Goal: Task Accomplishment & Management: Complete application form

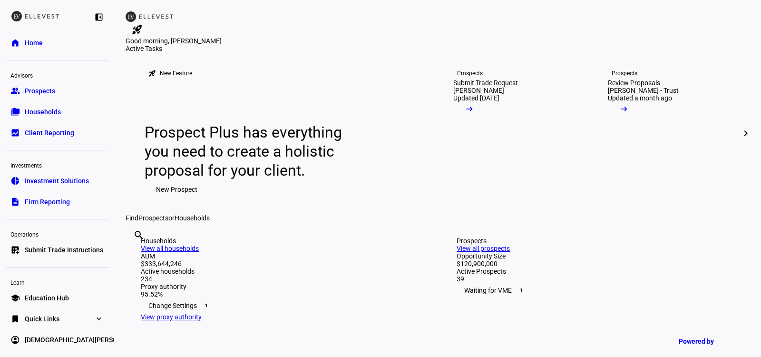
click at [50, 251] on span "Submit Trade Instructions" at bounding box center [64, 250] width 79 height 10
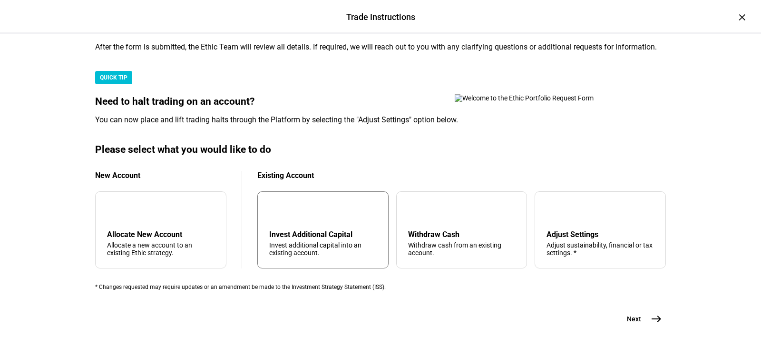
scroll to position [284, 0]
click at [171, 230] on div "Allocate New Account" at bounding box center [161, 234] width 108 height 9
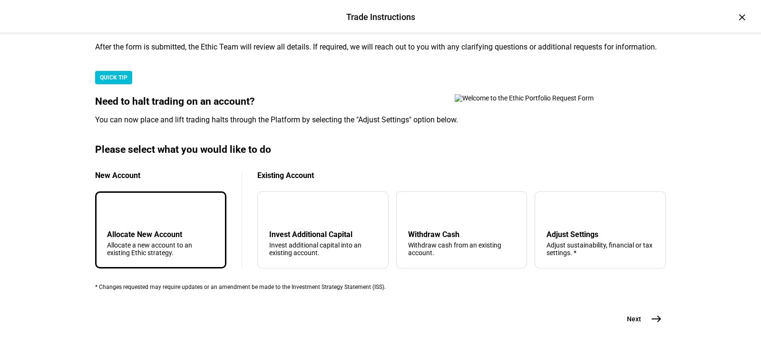
click at [645, 325] on button "Next east" at bounding box center [641, 318] width 50 height 19
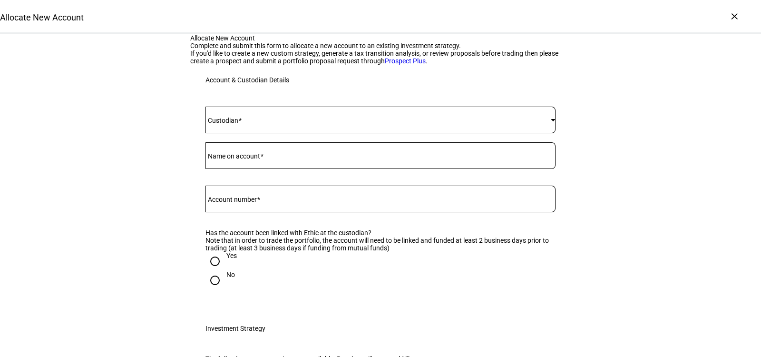
click at [279, 133] on div at bounding box center [381, 120] width 350 height 27
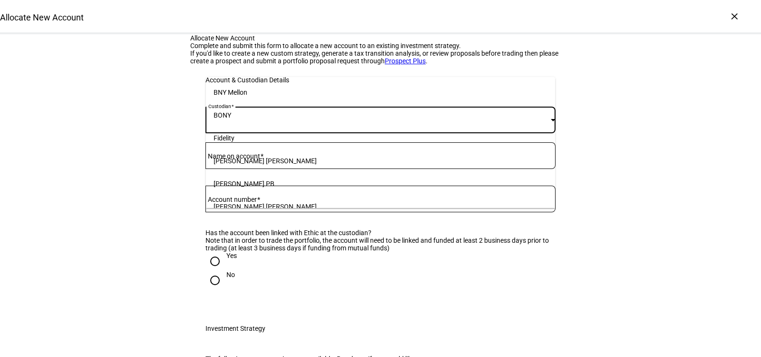
scroll to position [98, 0]
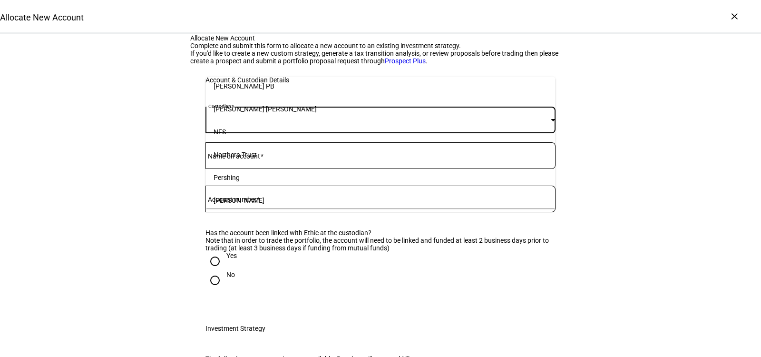
click at [285, 205] on mat-option "[PERSON_NAME]" at bounding box center [381, 200] width 350 height 23
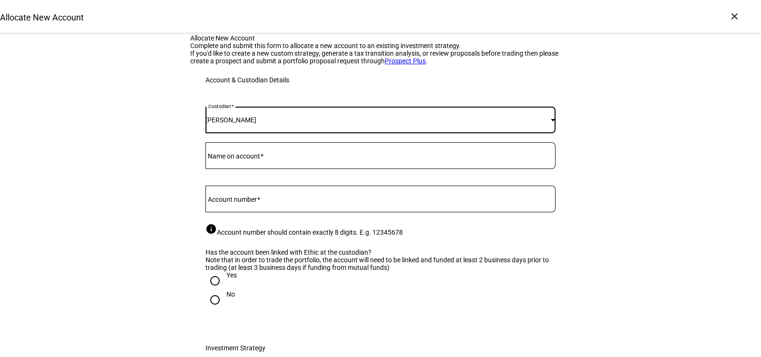
click at [286, 158] on input "Name on account" at bounding box center [381, 154] width 350 height 8
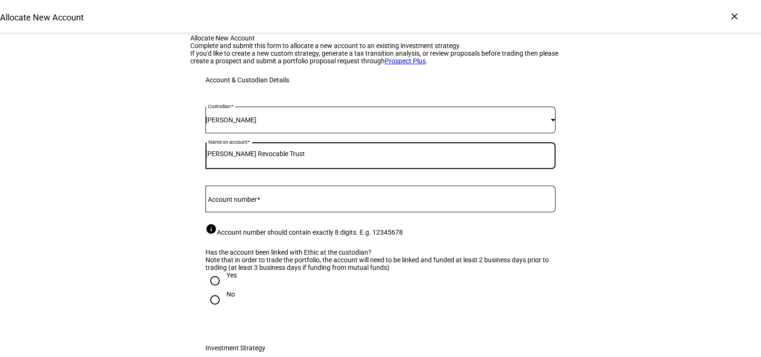
type input "[PERSON_NAME] Revocable Trust"
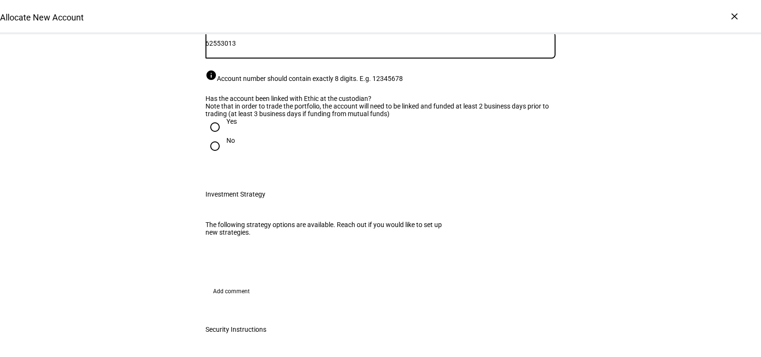
scroll to position [156, 0]
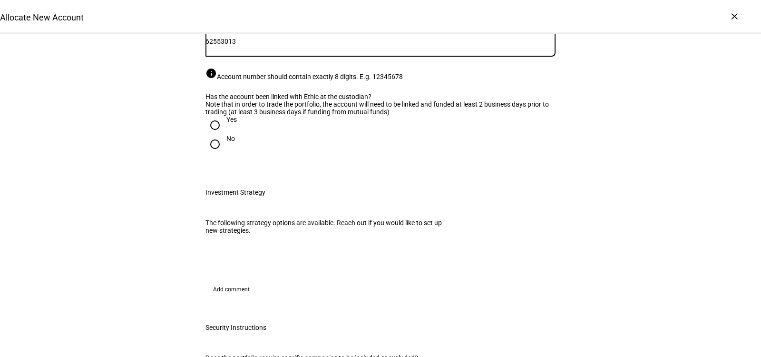
type input "62553013"
click at [221, 135] on input "Yes" at bounding box center [215, 125] width 19 height 19
radio input "true"
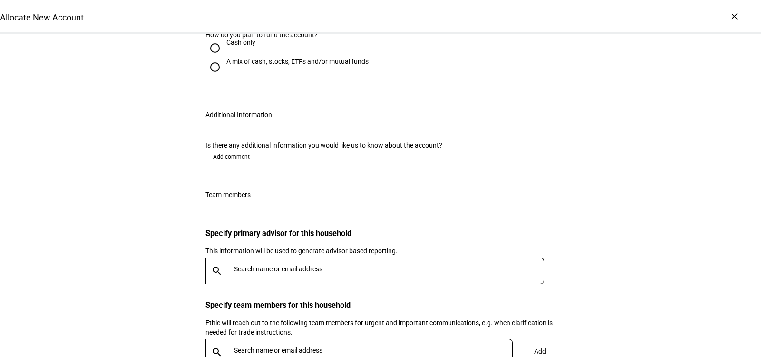
scroll to position [589, 0]
radio input "true"
click at [209, 77] on input "A mix of cash, stocks, ETFs and/or mutual funds" at bounding box center [215, 67] width 19 height 19
radio input "true"
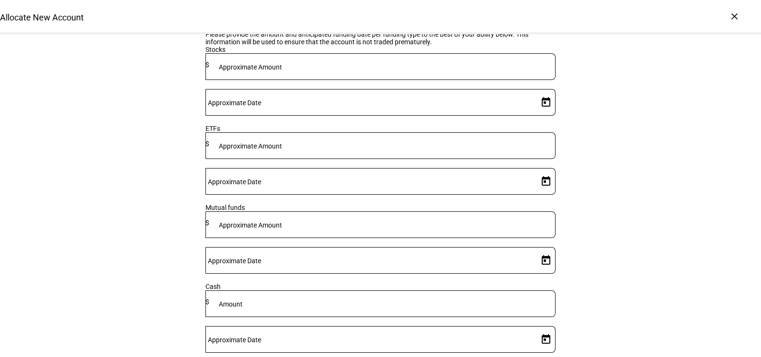
scroll to position [756, 0]
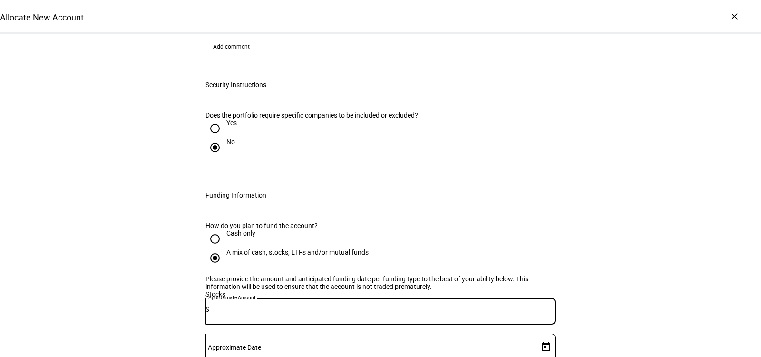
scroll to position [839, 0]
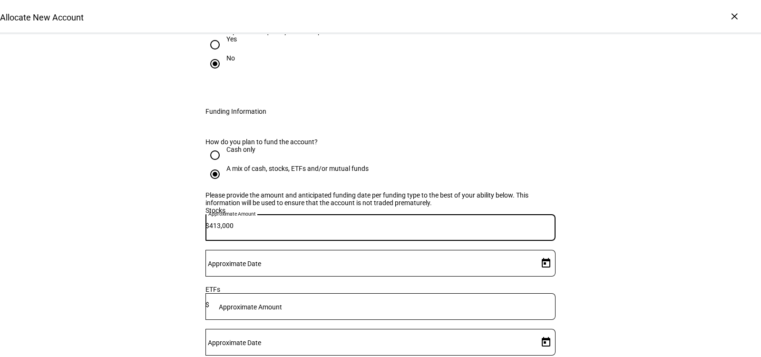
type input "413,000"
click at [550, 252] on span "Open calendar" at bounding box center [546, 263] width 23 height 23
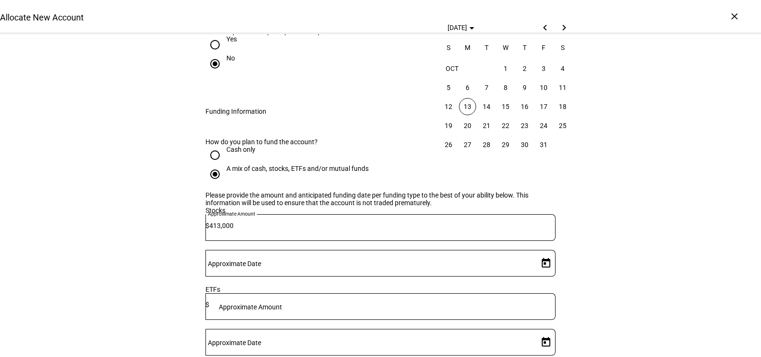
click at [466, 106] on span "13" at bounding box center [467, 106] width 17 height 17
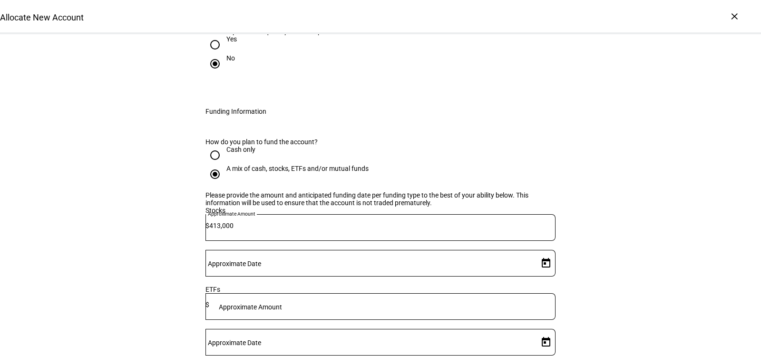
type input "[DATE]"
type input "210,000"
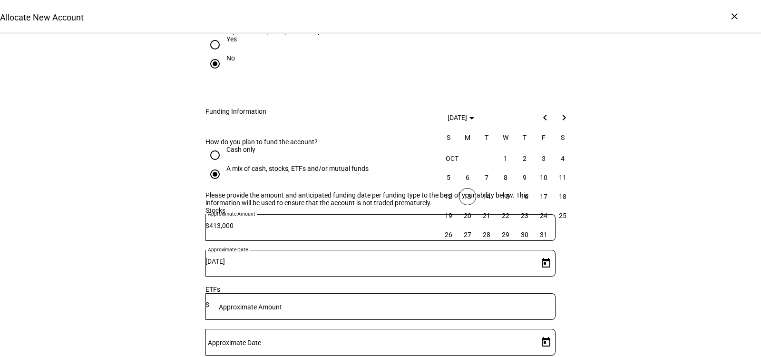
click at [487, 198] on span "14" at bounding box center [486, 196] width 17 height 17
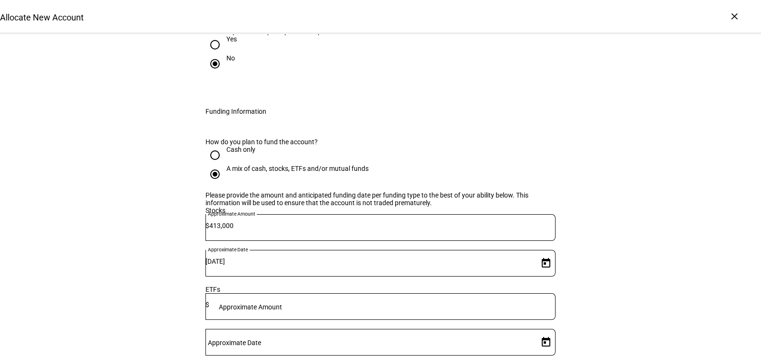
type input "[DATE]"
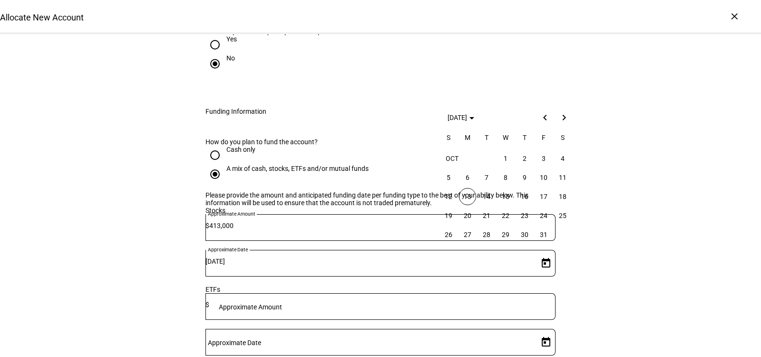
click at [709, 203] on div "Allocate New Account Complete and submit this form to allocate a new account to…" at bounding box center [380, 34] width 761 height 1679
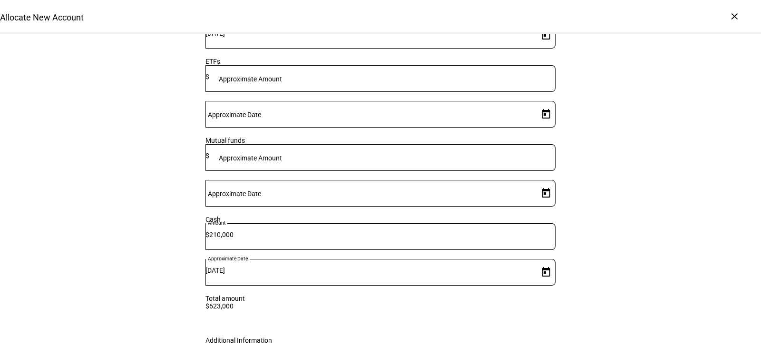
scroll to position [1084, 0]
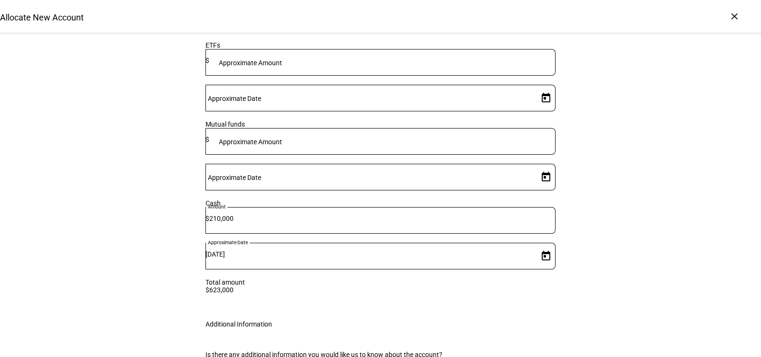
drag, startPoint x: 497, startPoint y: 207, endPoint x: 482, endPoint y: 207, distance: 15.2
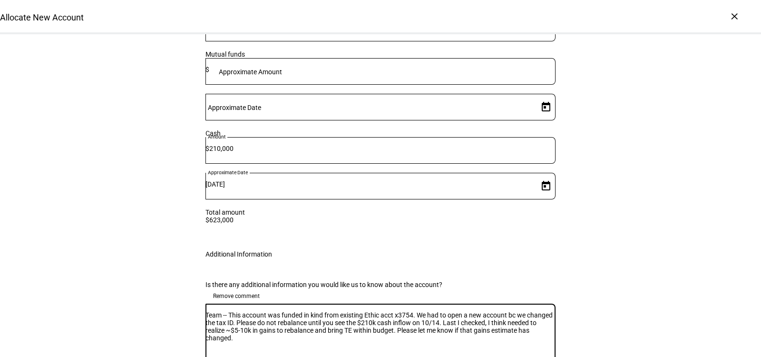
scroll to position [1300, 0]
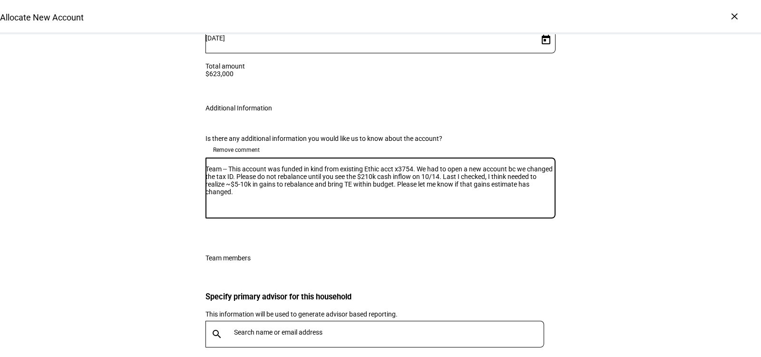
type textarea "Team -- This account was funded in kind from existing Ethic acct x3754. We had …"
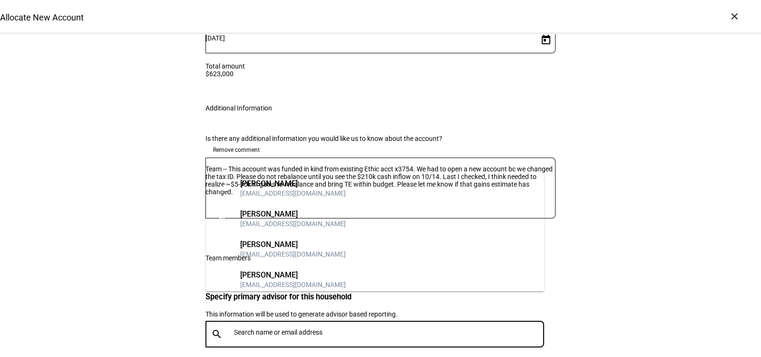
click at [394, 328] on input "text" at bounding box center [391, 332] width 314 height 8
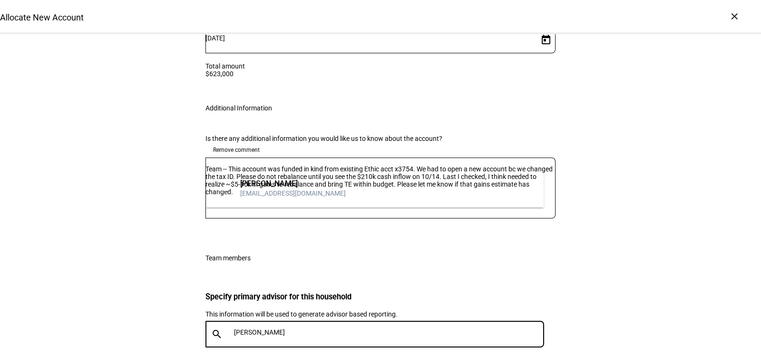
type input "[PERSON_NAME]"
click at [364, 181] on mat-option "AB [PERSON_NAME] [PERSON_NAME][EMAIL_ADDRESS][DOMAIN_NAME]" at bounding box center [375, 188] width 338 height 30
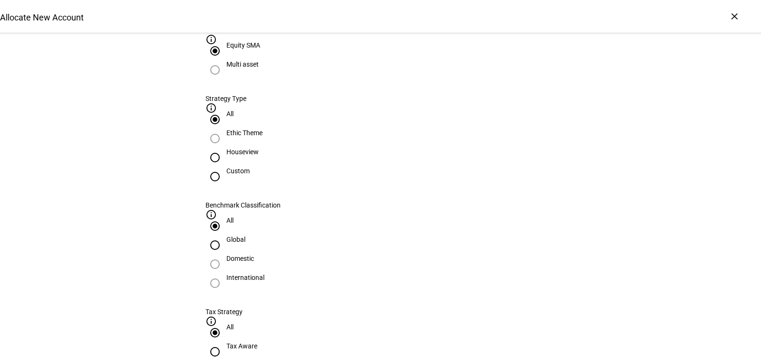
scroll to position [381, 0]
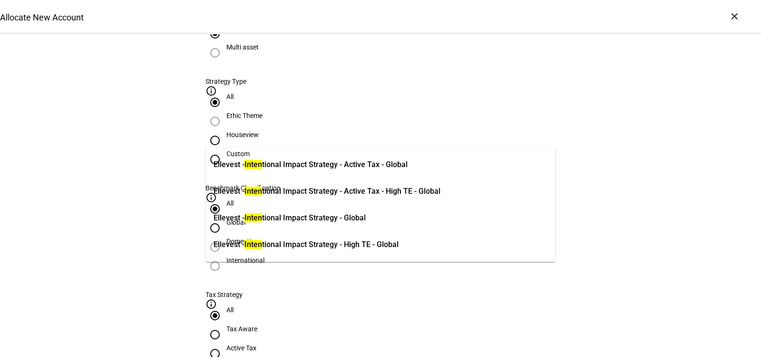
type input "inten"
click at [360, 168] on span "Ellevest - Inten tional Impact Strategy - Active Tax - Global" at bounding box center [311, 164] width 194 height 11
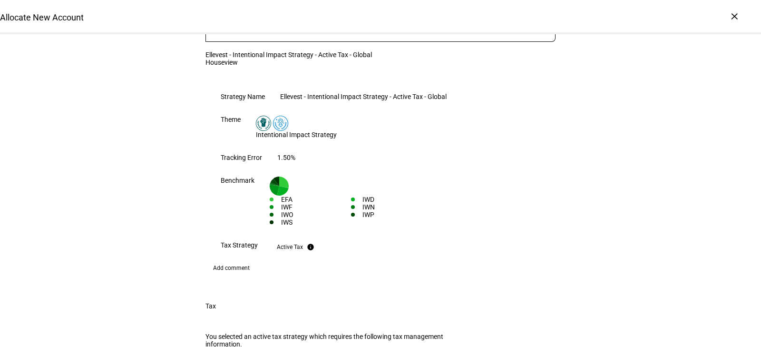
scroll to position [790, 0]
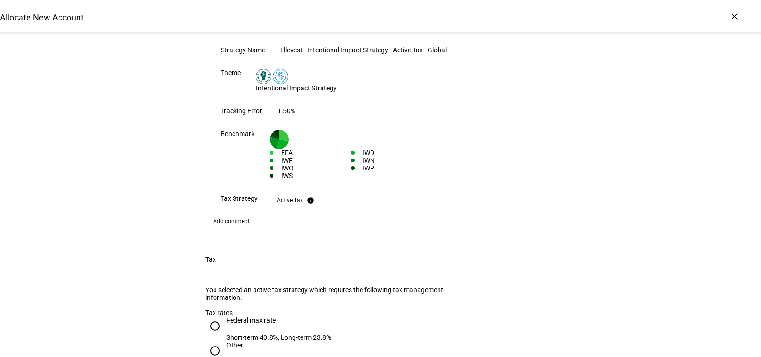
click at [243, 316] on div "Federal max rate" at bounding box center [279, 320] width 105 height 8
click at [225, 316] on input "Federal max rate Short-term 40.8%, Long-term 23.8%" at bounding box center [215, 325] width 19 height 19
radio input "true"
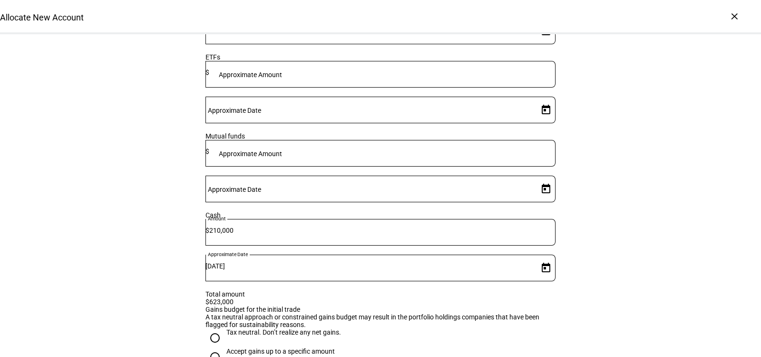
scroll to position [1446, 0]
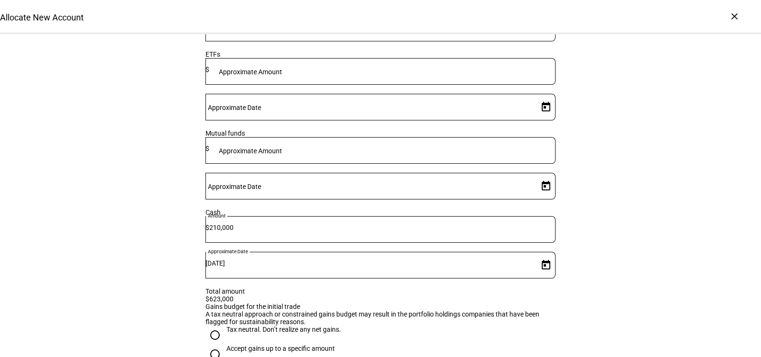
click at [267, 345] on div "Accept gains up to a specific amount" at bounding box center [281, 349] width 109 height 8
click at [225, 345] on input "Accept gains up to a specific amount" at bounding box center [215, 354] width 19 height 19
radio input "true"
type input "10,000"
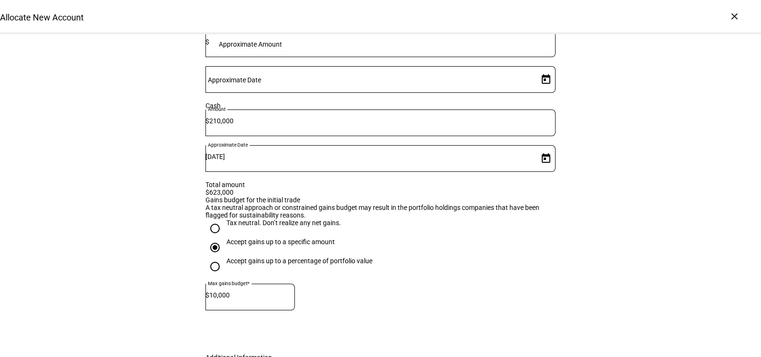
scroll to position [1602, 0]
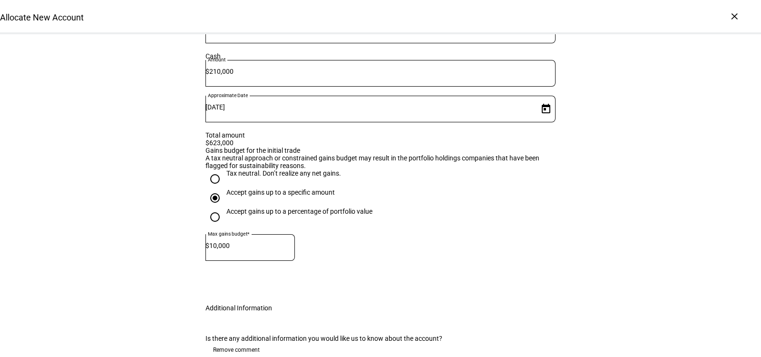
drag, startPoint x: 295, startPoint y: 294, endPoint x: 506, endPoint y: 279, distance: 211.3
drag, startPoint x: 523, startPoint y: 270, endPoint x: 484, endPoint y: 271, distance: 40.0
drag, startPoint x: 317, startPoint y: 281, endPoint x: 248, endPoint y: 280, distance: 68.5
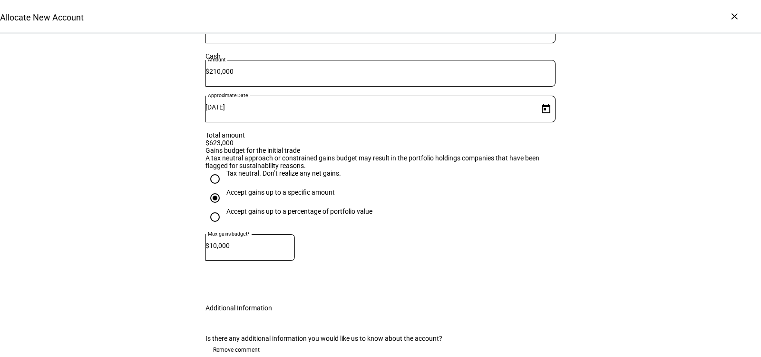
drag, startPoint x: 377, startPoint y: 296, endPoint x: 227, endPoint y: 295, distance: 150.4
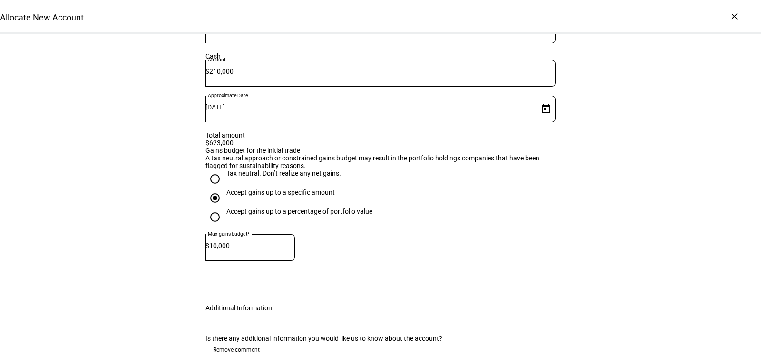
drag, startPoint x: 379, startPoint y: 290, endPoint x: 563, endPoint y: 301, distance: 183.5
type textarea "Team -- This account was funded in kind from existing Ethic acct x3754. We had …"
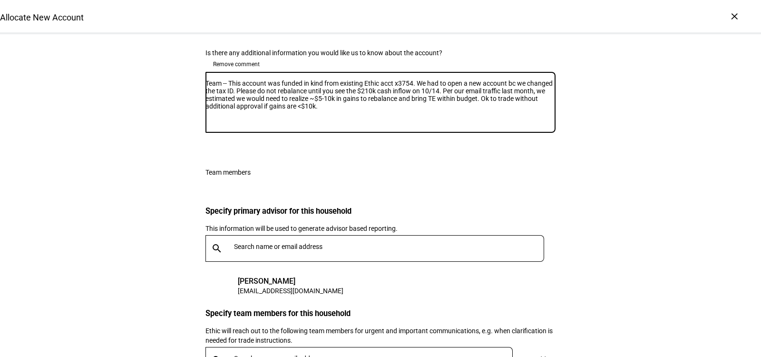
scroll to position [1907, 0]
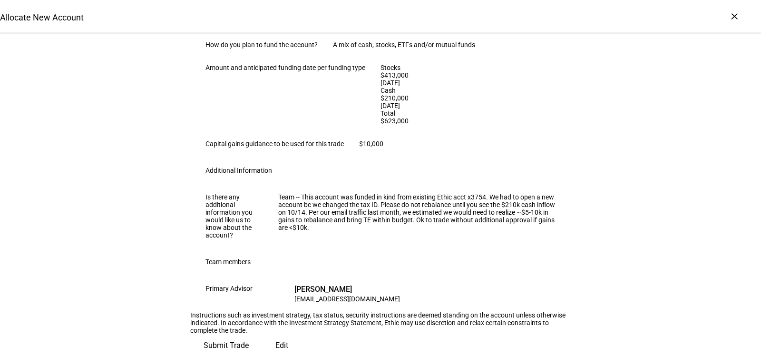
scroll to position [755, 0]
click at [249, 334] on span "Submit Trade" at bounding box center [226, 345] width 45 height 23
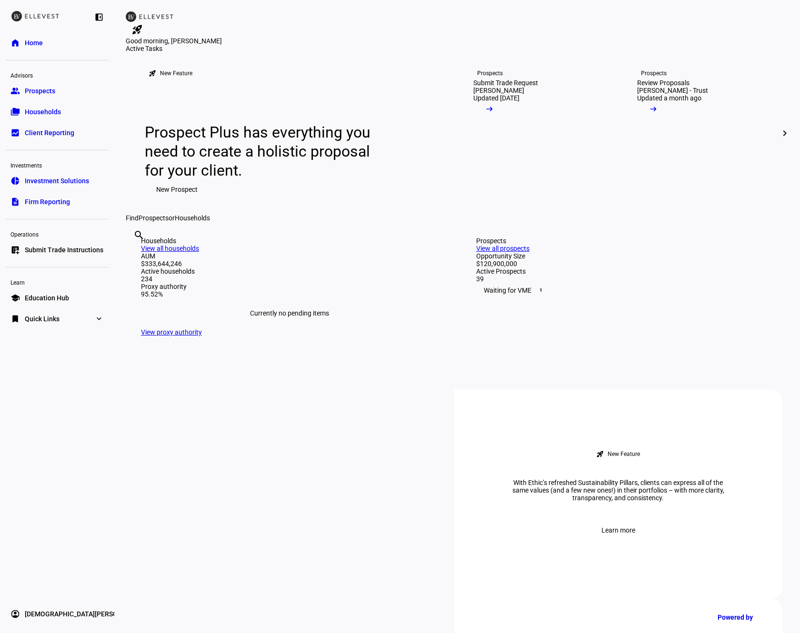
click at [64, 245] on span "Submit Trade Instructions" at bounding box center [64, 250] width 79 height 10
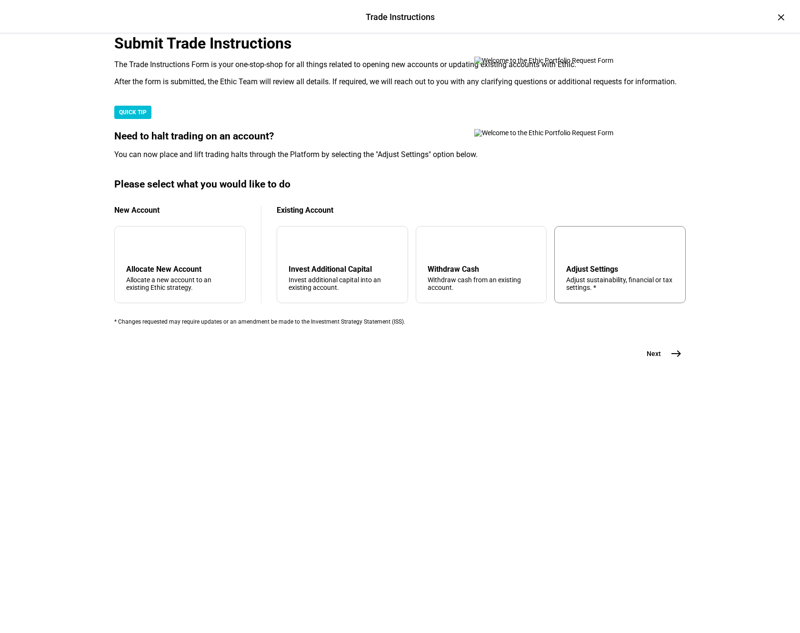
click at [602, 303] on div "tune Adjust Settings Adjust sustainability, financial or tax settings. *" at bounding box center [619, 264] width 131 height 77
click at [671, 359] on mat-icon "east" at bounding box center [675, 353] width 11 height 11
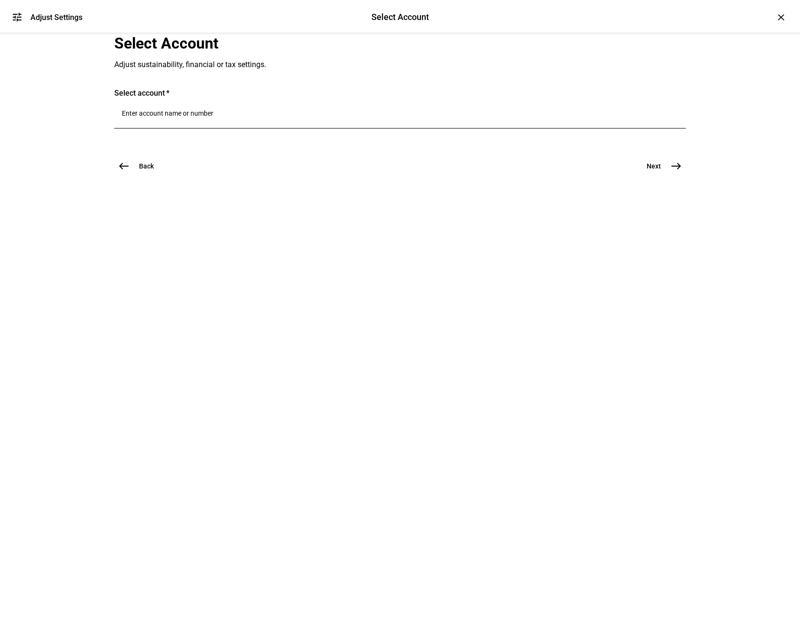
click at [269, 138] on div at bounding box center [399, 132] width 571 height 9
click at [265, 128] on div at bounding box center [400, 115] width 556 height 27
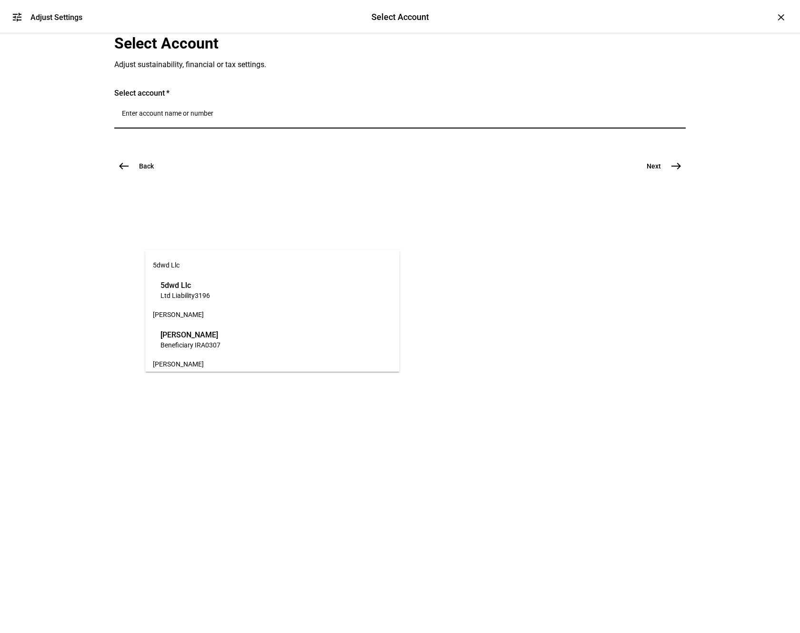
click at [264, 128] on div at bounding box center [400, 115] width 556 height 27
type input "3754"
click at [218, 285] on span "Martha J Alexander" at bounding box center [189, 285] width 58 height 11
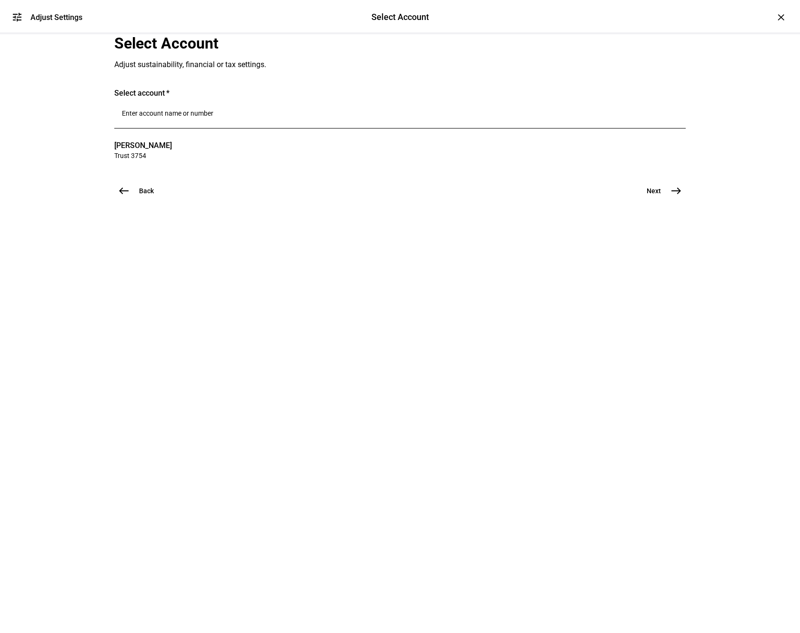
click at [668, 200] on span "east" at bounding box center [675, 190] width 19 height 19
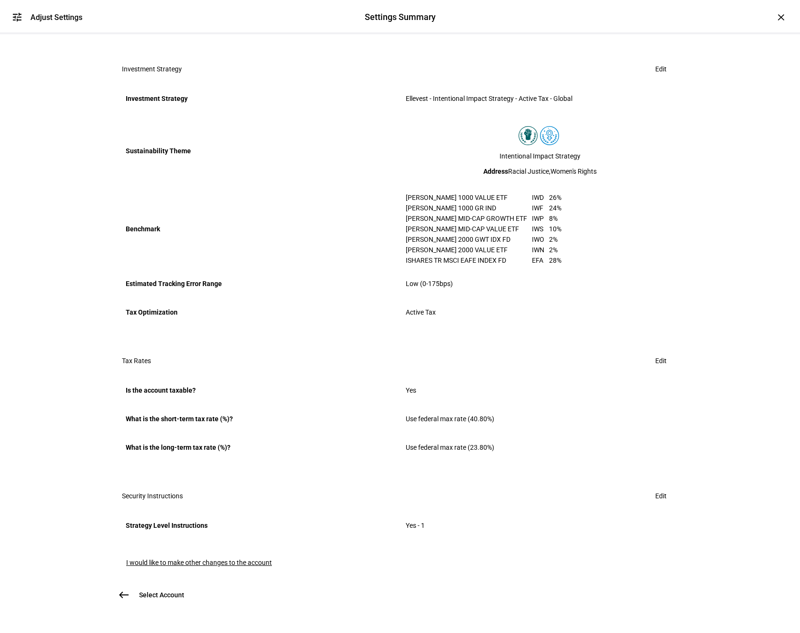
scroll to position [439, 0]
click at [659, 491] on span "Edit" at bounding box center [660, 495] width 11 height 19
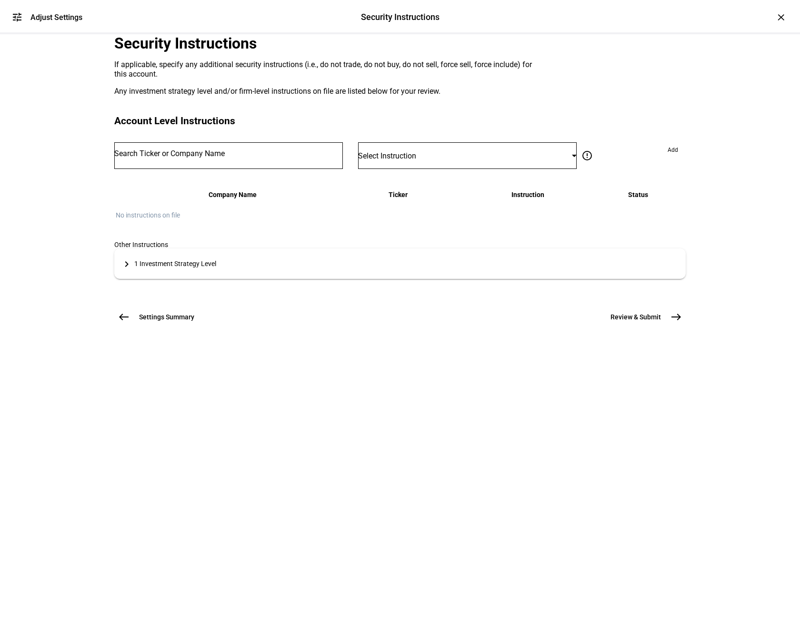
scroll to position [0, 0]
click at [261, 271] on mat-panel-title "keyboard_arrow_right 1 Investment Strategy Level" at bounding box center [394, 264] width 560 height 15
